Goal: Navigation & Orientation: Understand site structure

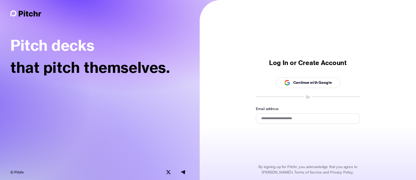
click at [28, 15] on img at bounding box center [25, 13] width 31 height 6
click at [22, 15] on img at bounding box center [25, 13] width 31 height 6
click at [15, 14] on img at bounding box center [25, 13] width 31 height 6
click at [14, 172] on p "© Pitchr" at bounding box center [17, 171] width 14 height 5
click at [33, 13] on img at bounding box center [25, 13] width 31 height 6
